Goal: Task Accomplishment & Management: Use online tool/utility

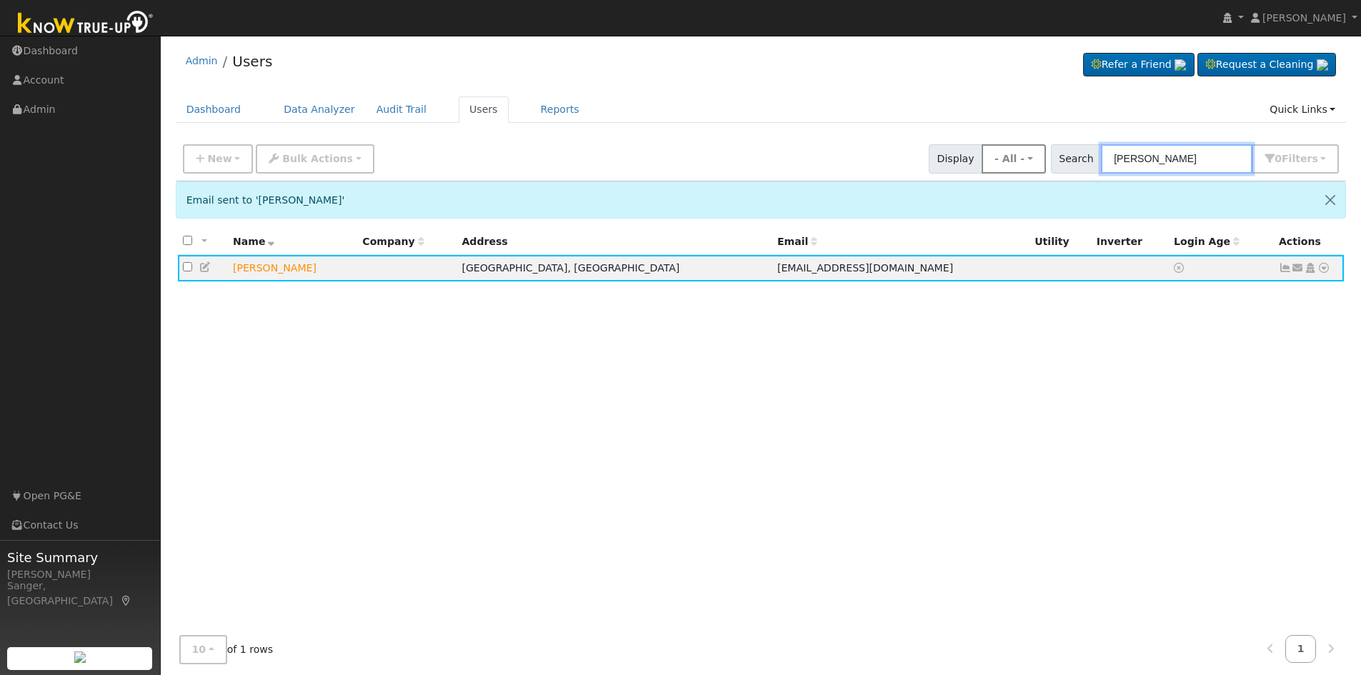
drag, startPoint x: 1209, startPoint y: 159, endPoint x: 1016, endPoint y: 166, distance: 193.0
click at [1018, 167] on div "New Add User Quick Add Quick Connect Quick Convert Lead Bulk Actions Send Email…" at bounding box center [760, 156] width 1161 height 34
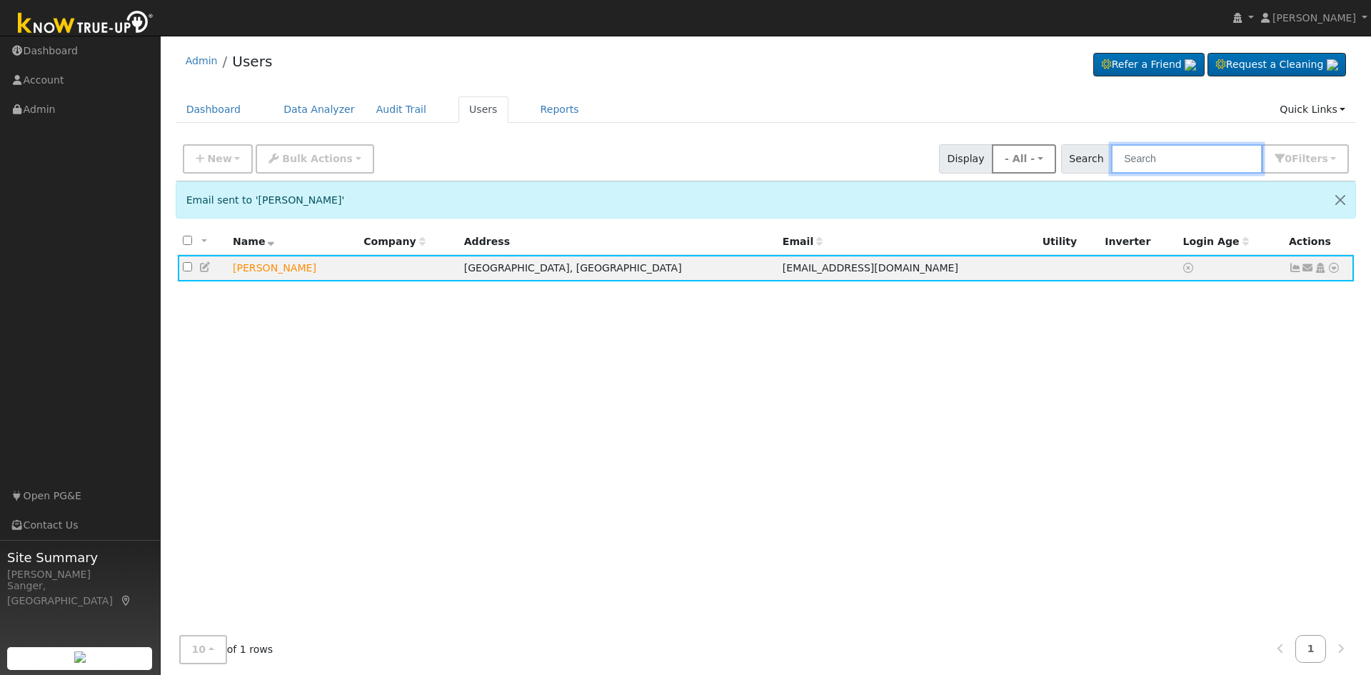
paste input "[PERSON_NAME]"
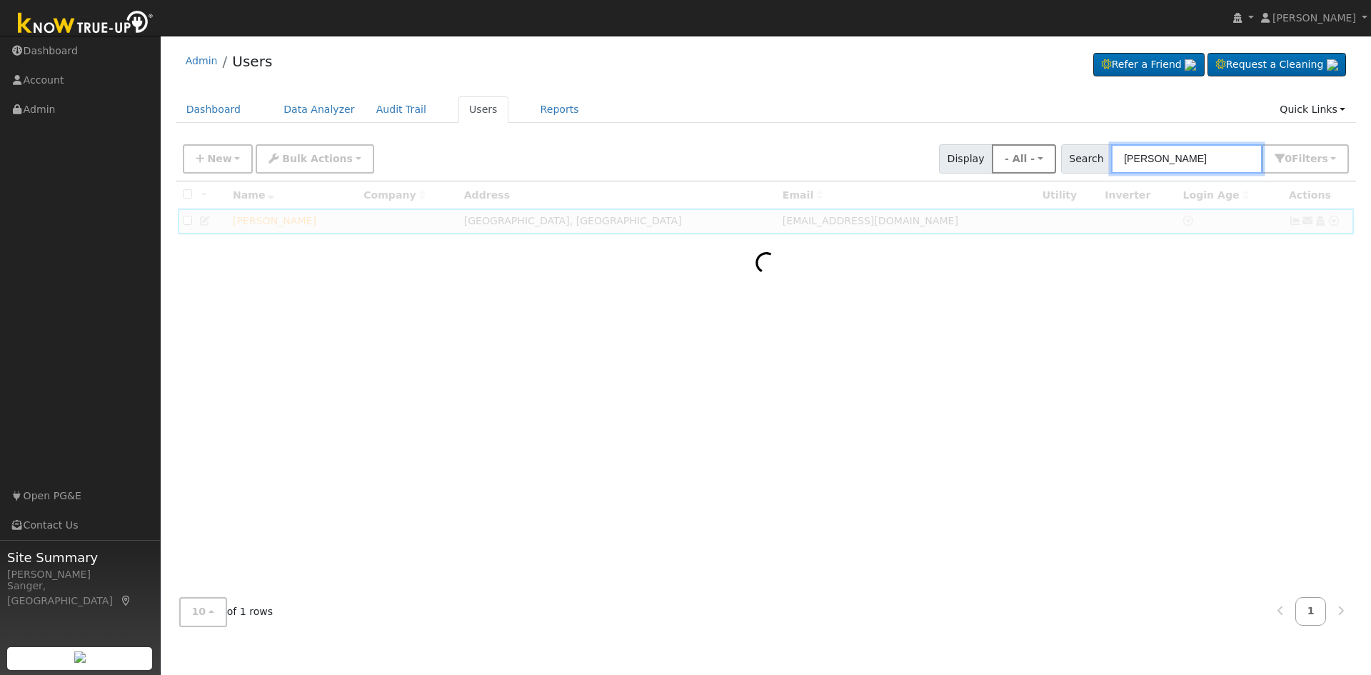
type input "[PERSON_NAME]"
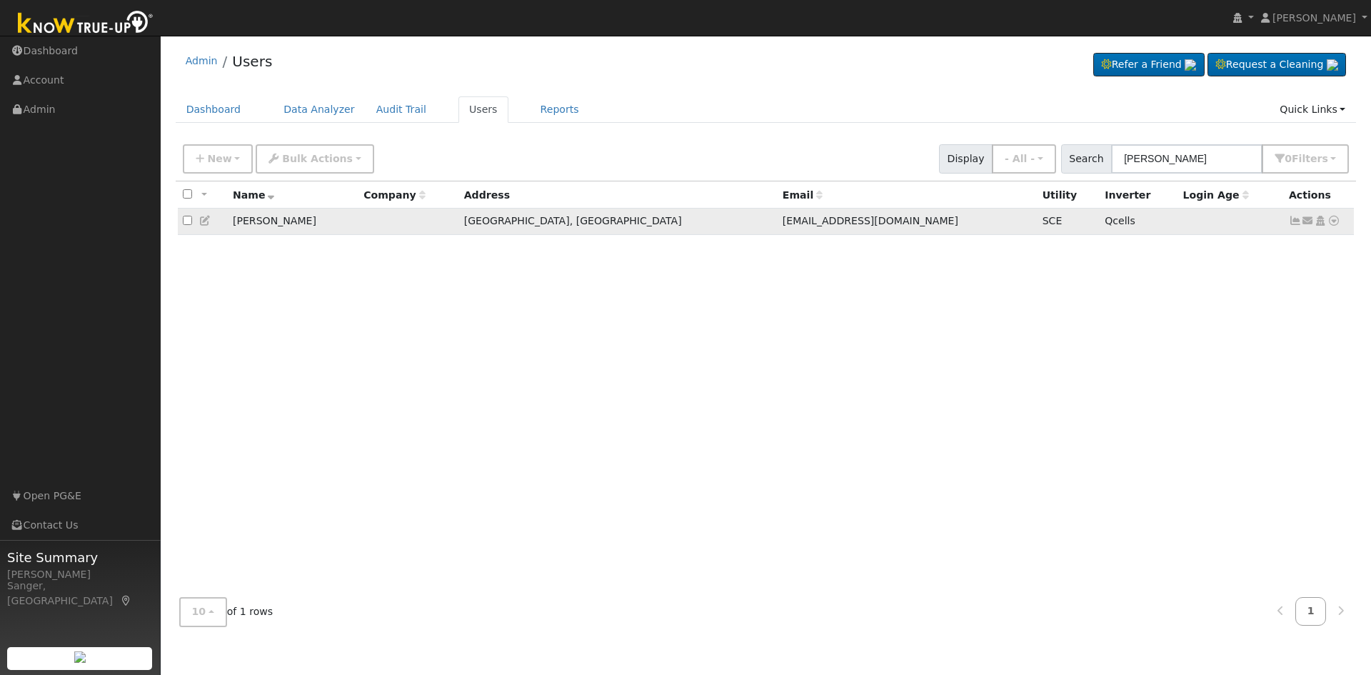
click at [1290, 222] on icon at bounding box center [1295, 221] width 13 height 10
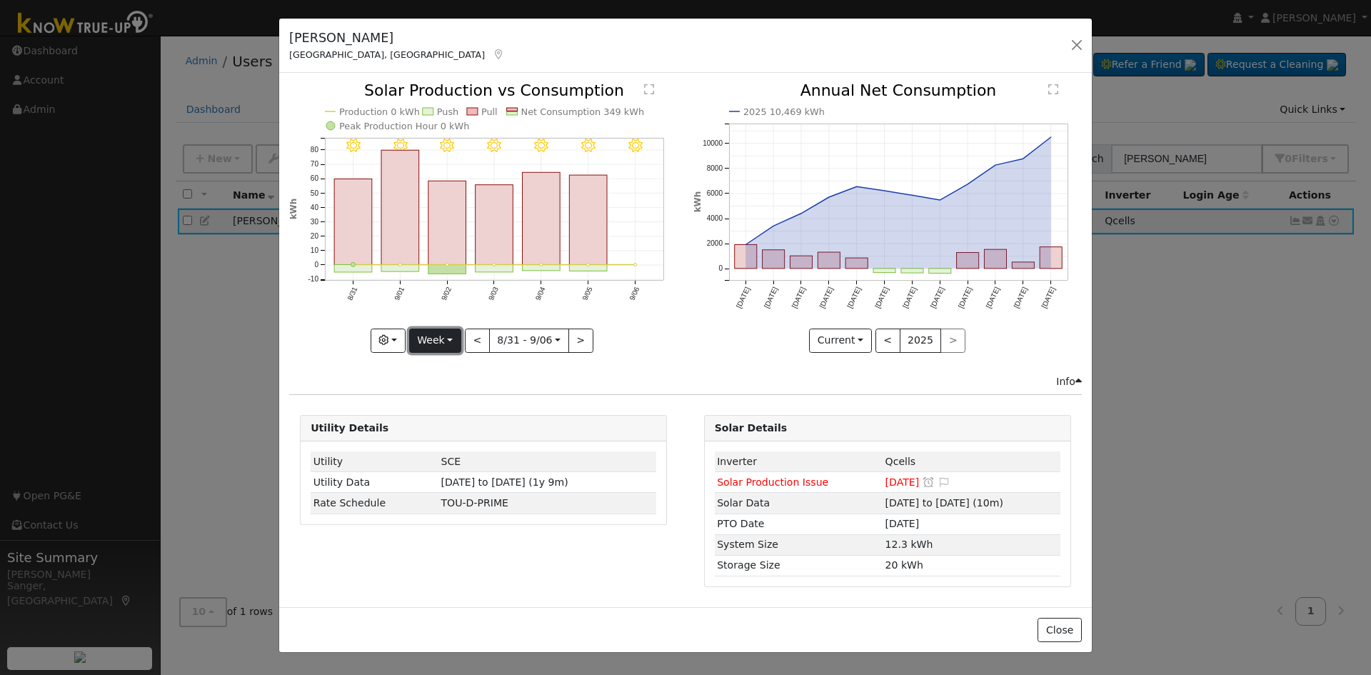
click at [427, 335] on button "Week" at bounding box center [435, 341] width 52 height 24
click at [433, 427] on link "Year" at bounding box center [459, 430] width 99 height 20
type input "[DATE]"
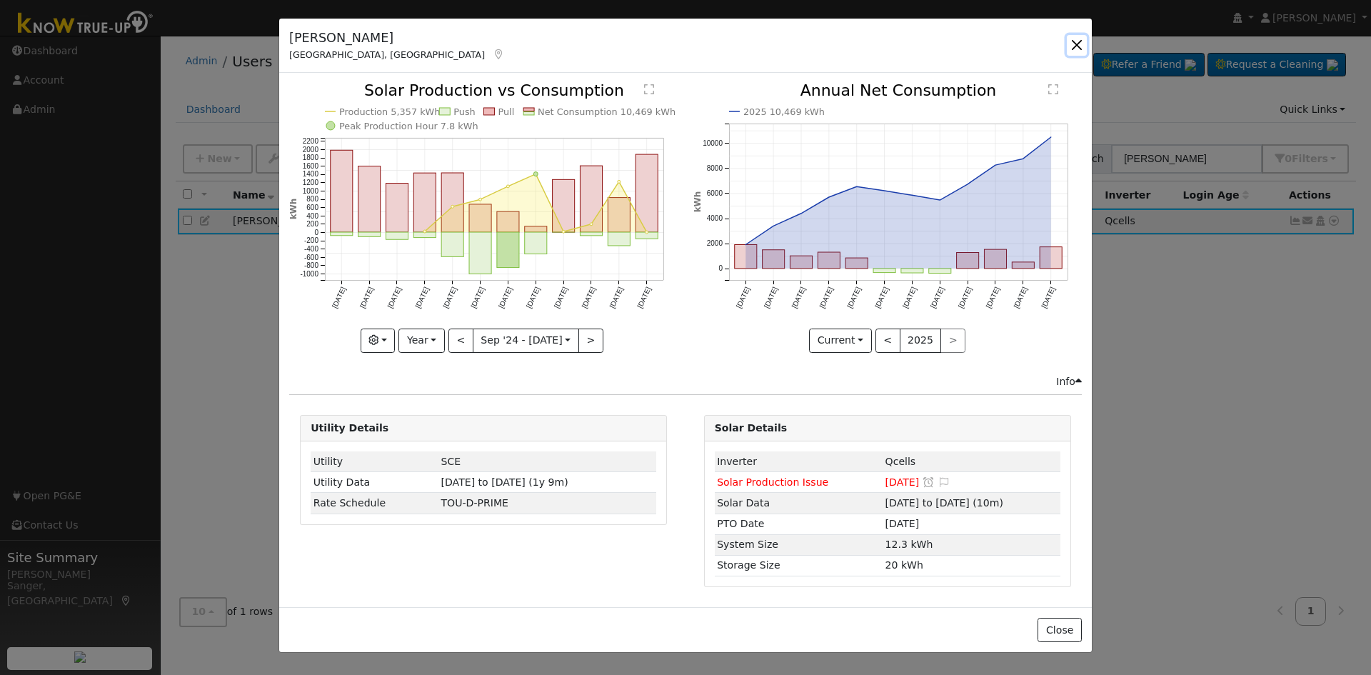
click at [1077, 41] on button "button" at bounding box center [1077, 45] width 20 height 20
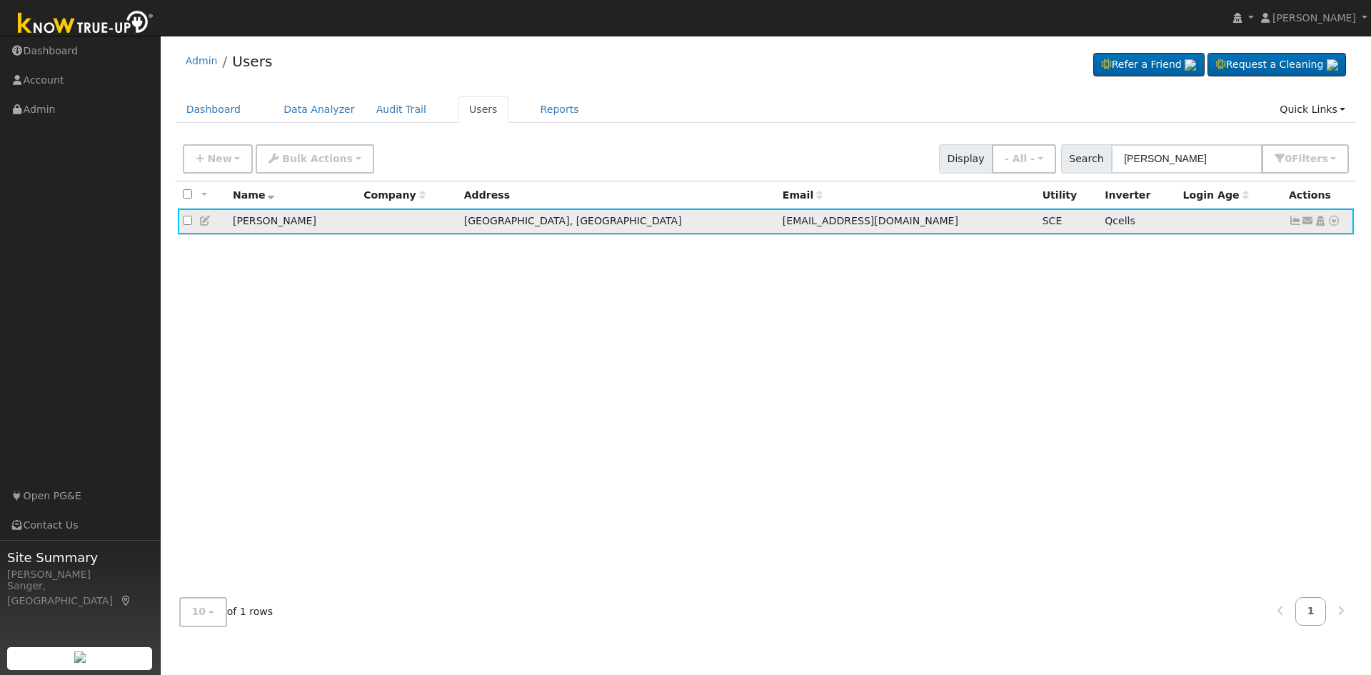
click at [1332, 219] on icon at bounding box center [1334, 221] width 13 height 10
click at [1291, 241] on link "Data Analyzer" at bounding box center [1288, 246] width 104 height 20
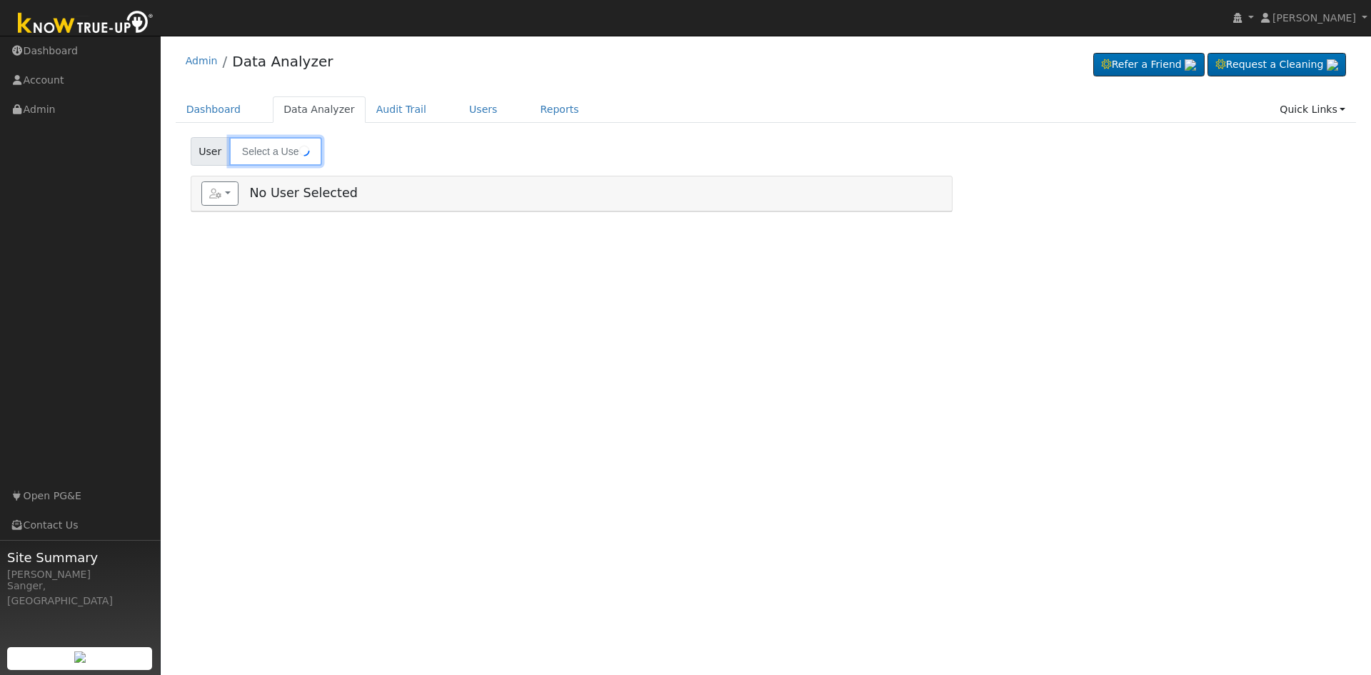
type input "[PERSON_NAME]"
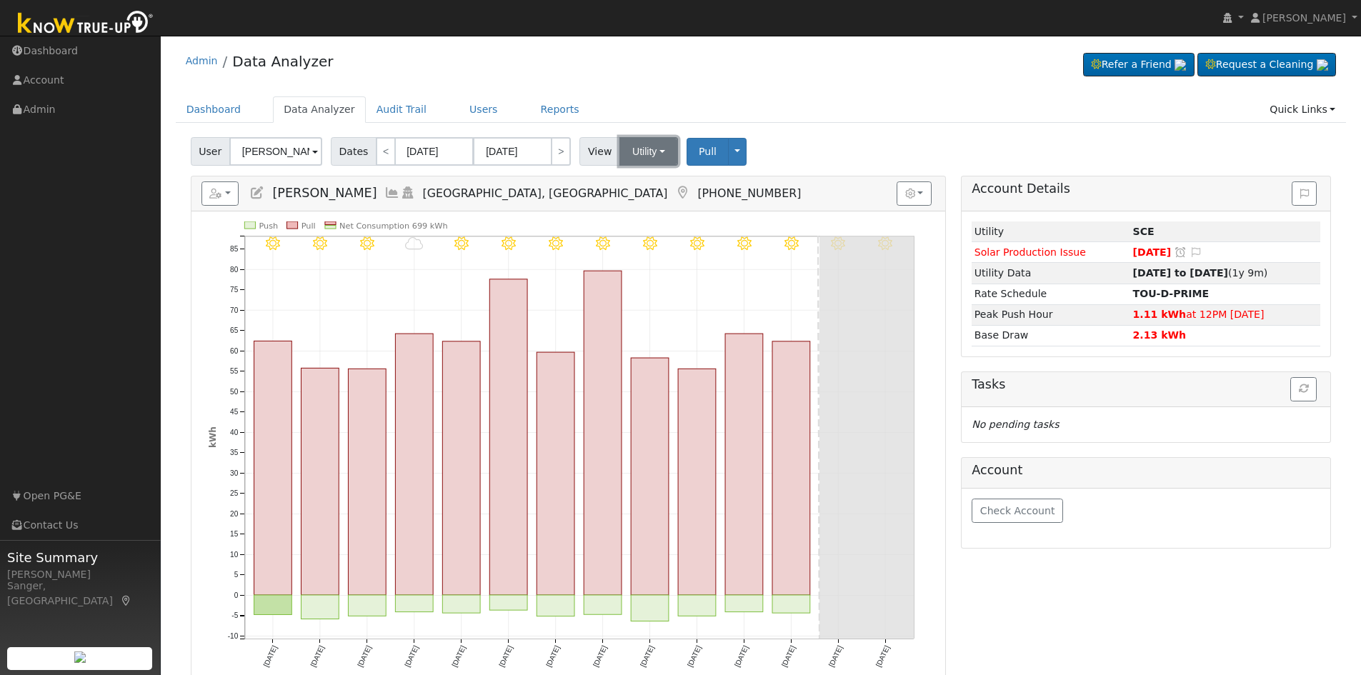
click at [645, 146] on button "Utility" at bounding box center [648, 151] width 59 height 29
click at [626, 204] on link "Solar" at bounding box center [666, 204] width 99 height 20
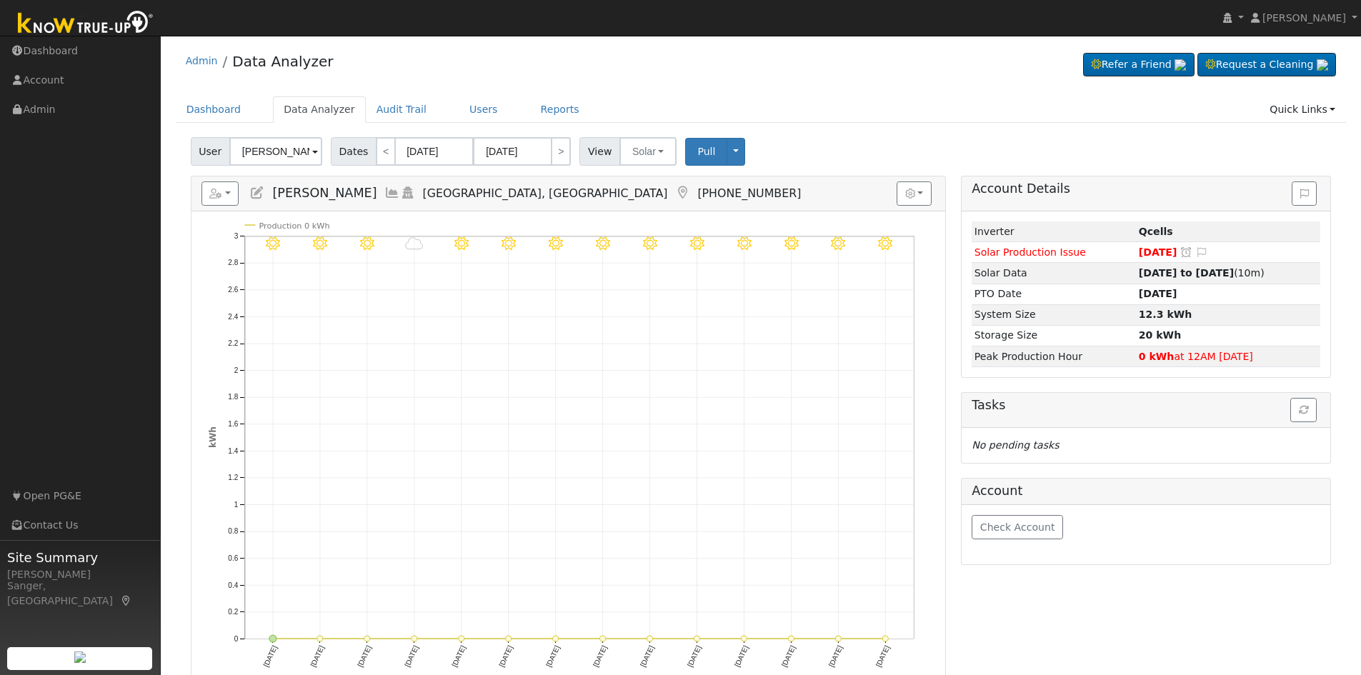
click at [384, 193] on icon at bounding box center [392, 192] width 16 height 13
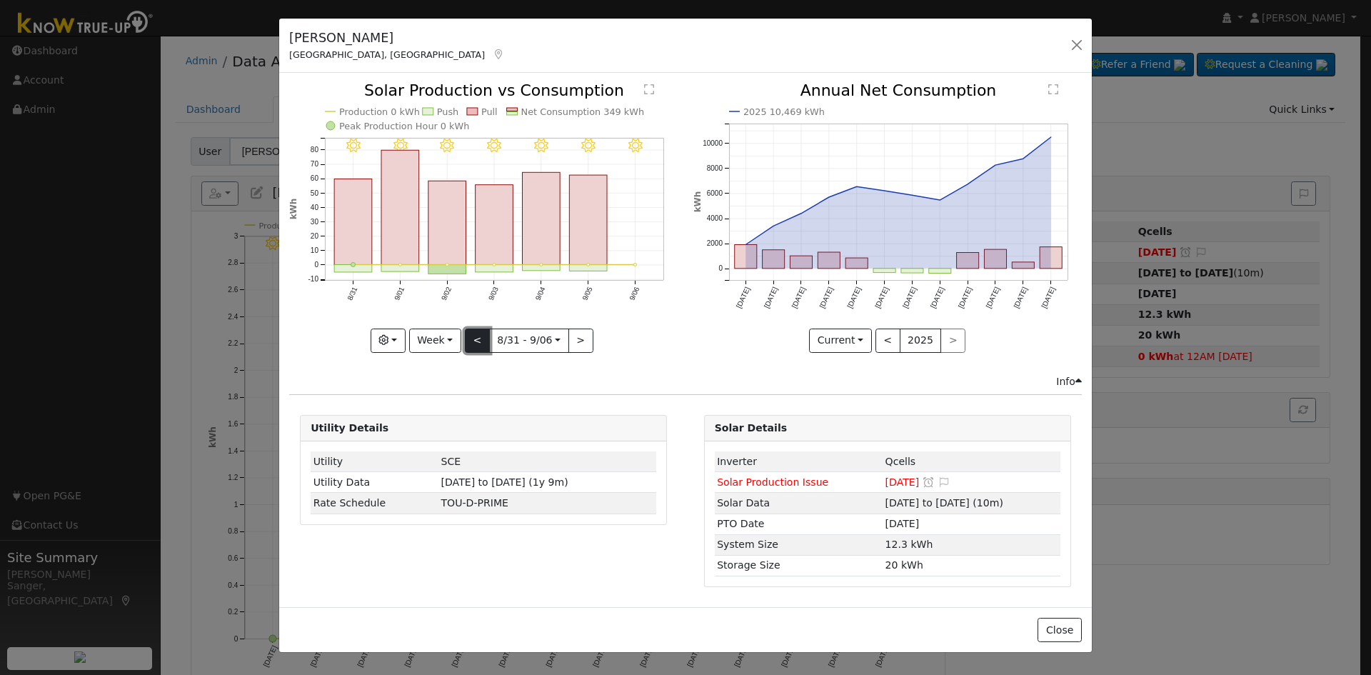
click at [478, 332] on button "<" at bounding box center [477, 341] width 25 height 24
click at [483, 331] on button "<" at bounding box center [477, 341] width 25 height 24
type input "2025-08-17"
